Goal: Task Accomplishment & Management: Manage account settings

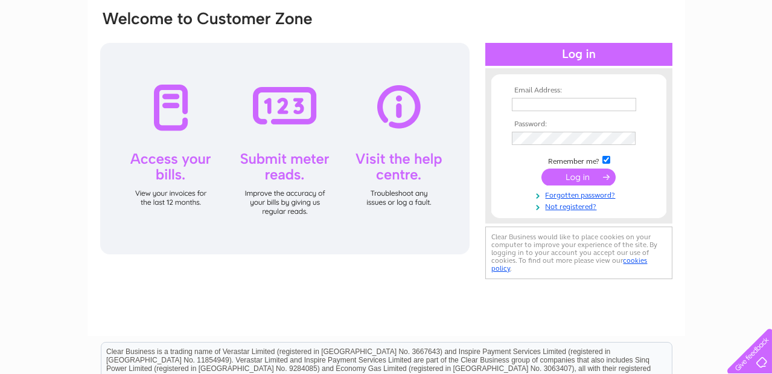
scroll to position [115, 0]
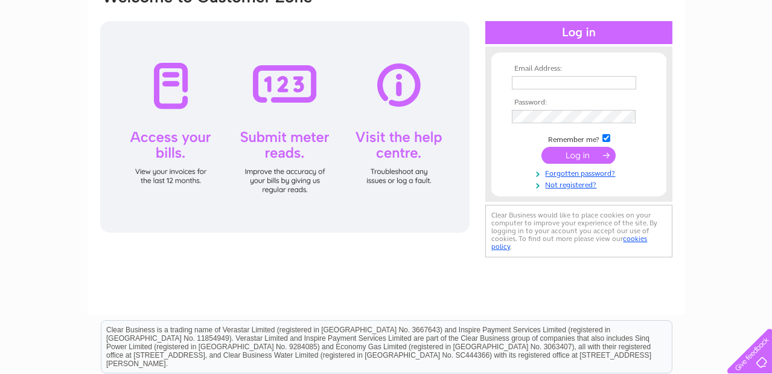
type input "savatyresianalan@gmail.com"
click at [575, 153] on input "submit" at bounding box center [578, 155] width 74 height 17
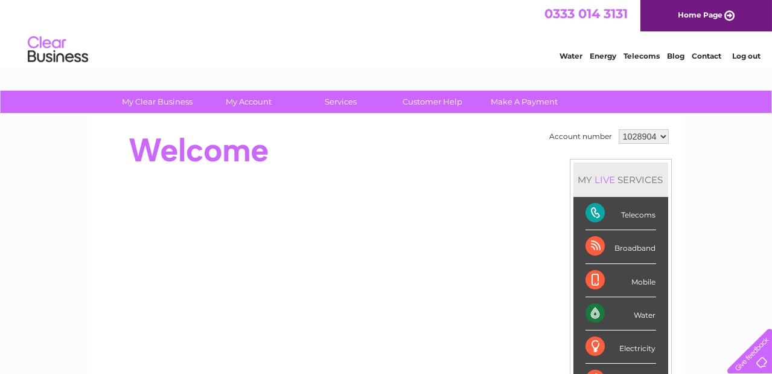
click at [744, 54] on link "Log out" at bounding box center [746, 55] width 28 height 9
